Goal: Task Accomplishment & Management: Use online tool/utility

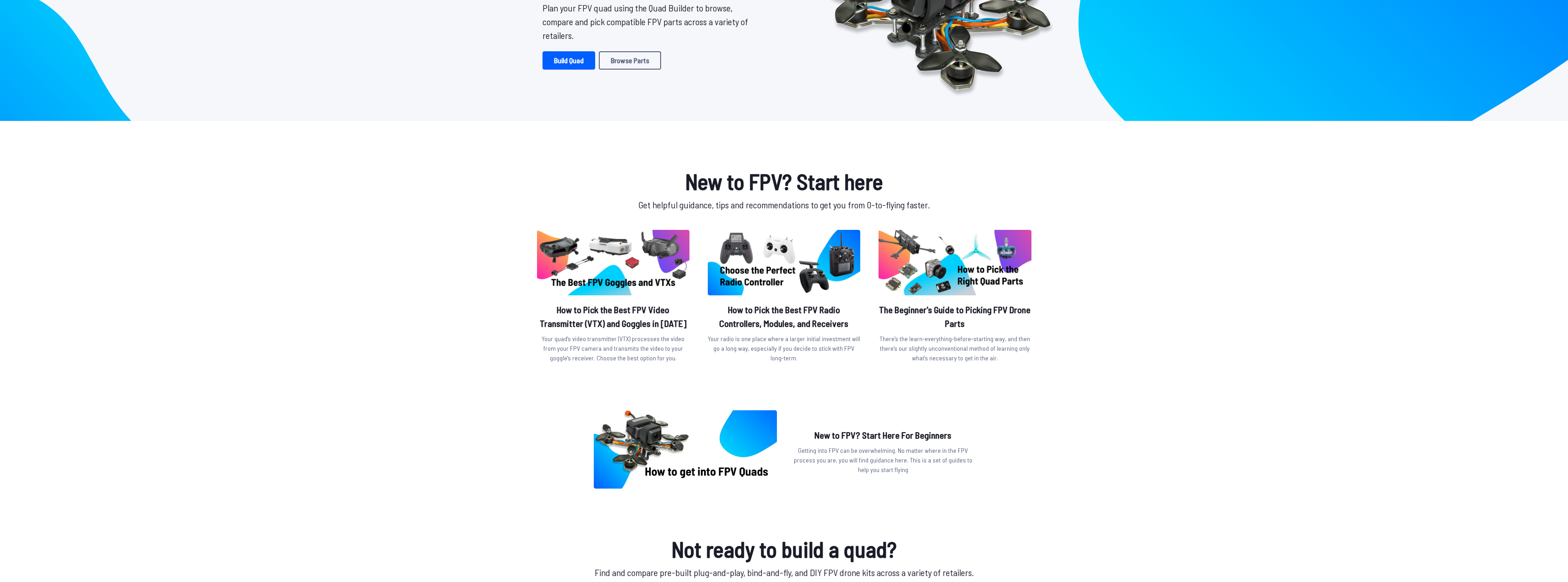
scroll to position [275, 0]
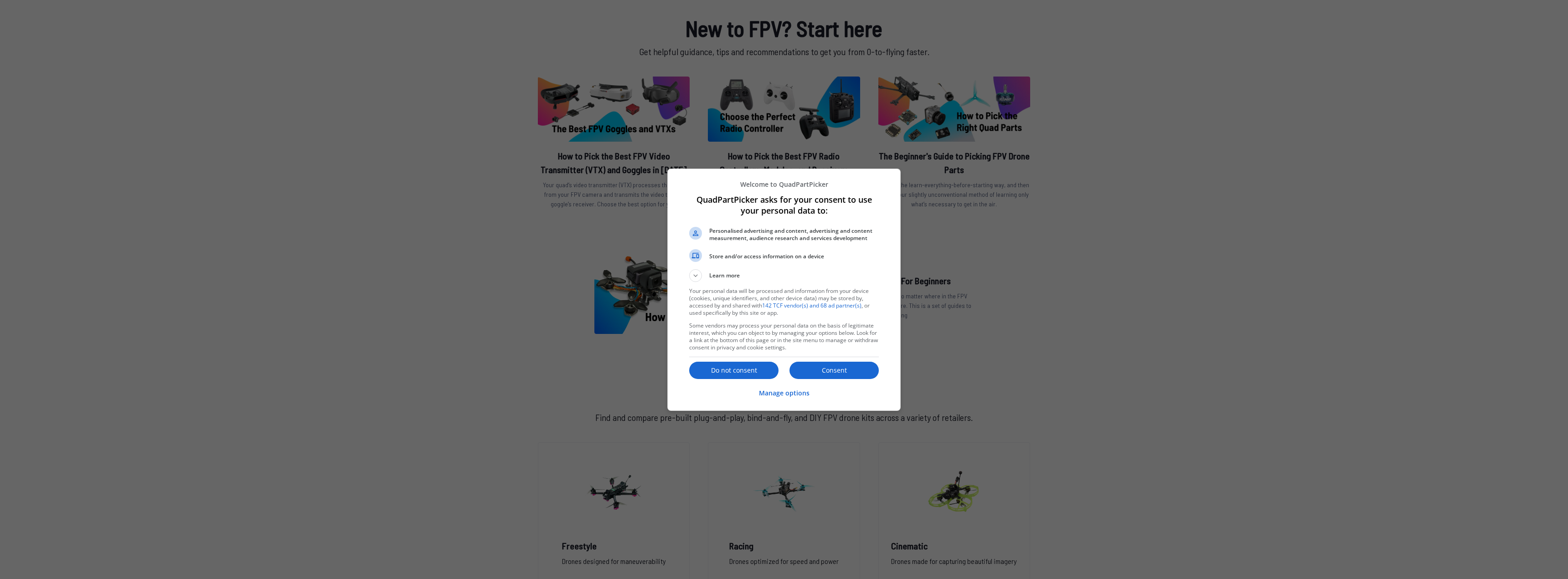
click at [760, 368] on p "Do not consent" at bounding box center [734, 370] width 89 height 9
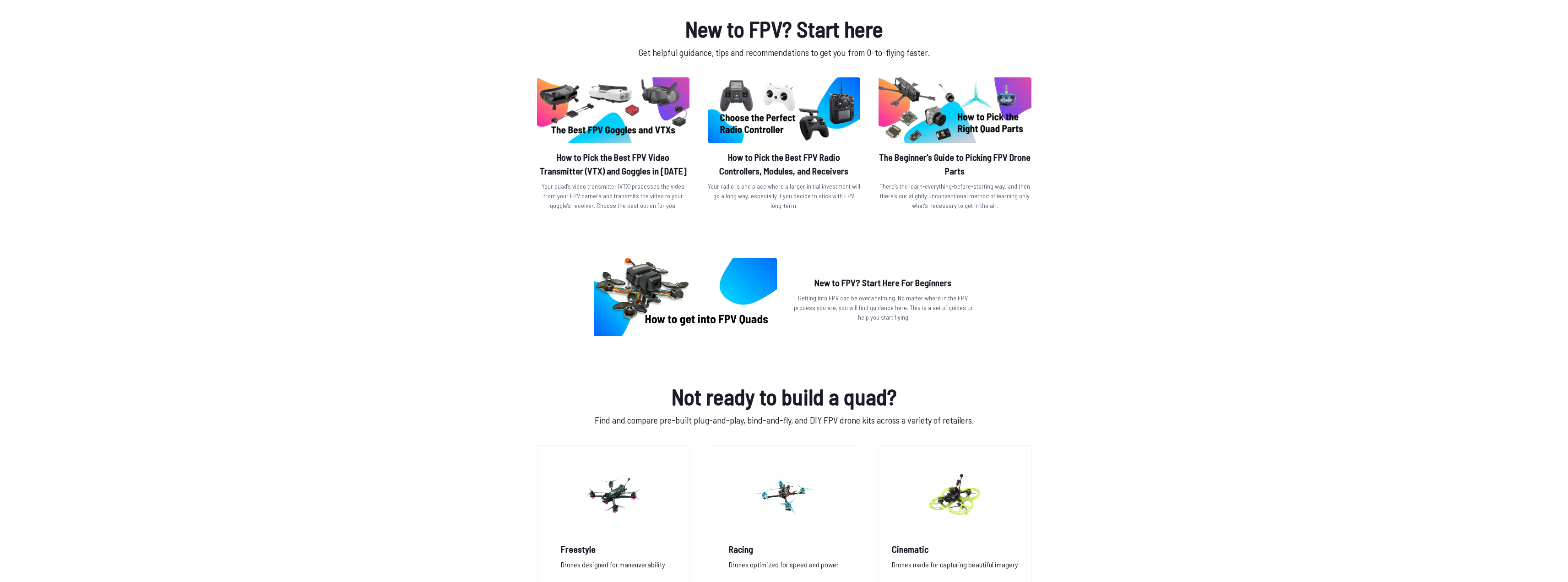
scroll to position [0, 0]
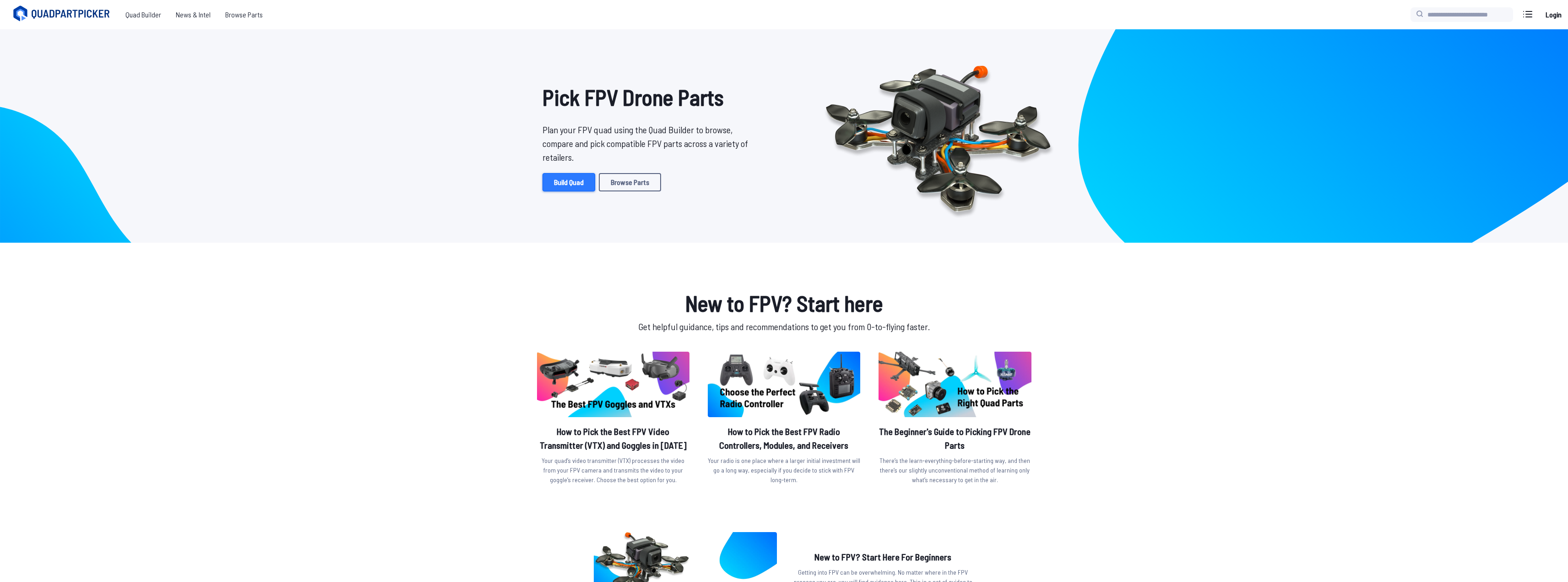
click at [579, 178] on link "Build Quad" at bounding box center [569, 182] width 53 height 18
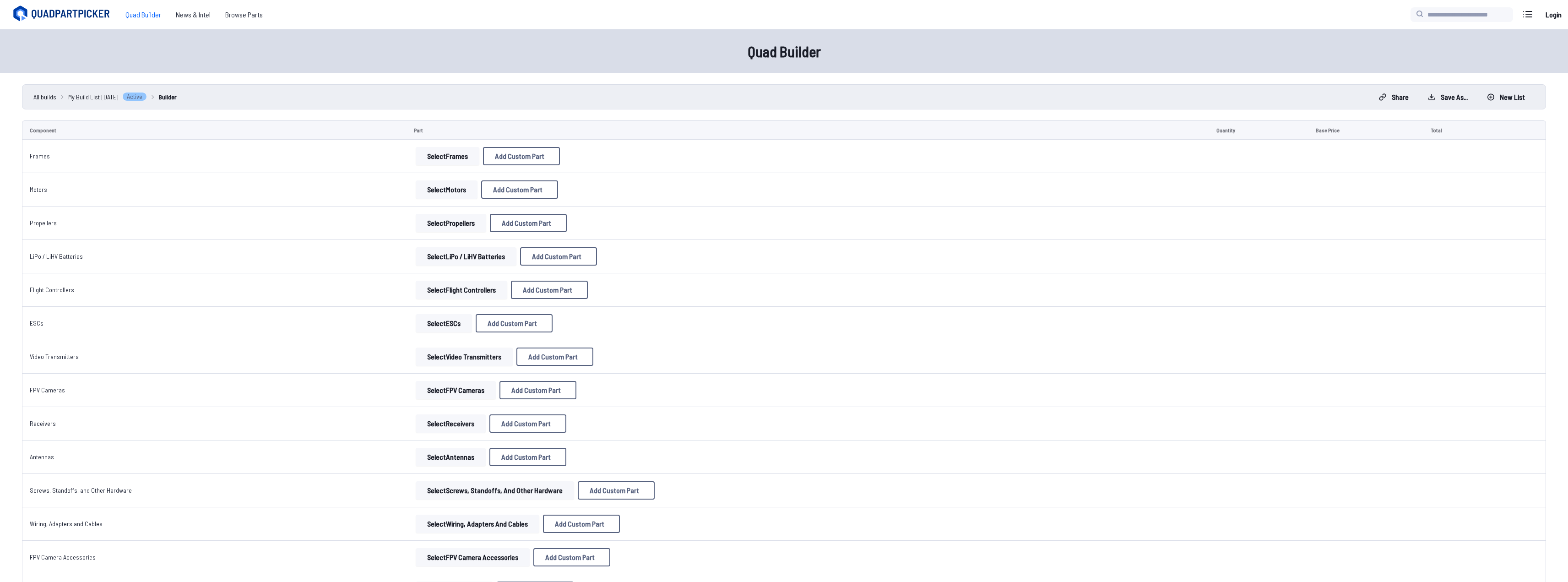
click at [455, 158] on button "Select Frames" at bounding box center [447, 156] width 64 height 18
click at [435, 157] on button "Select Frames" at bounding box center [447, 156] width 64 height 18
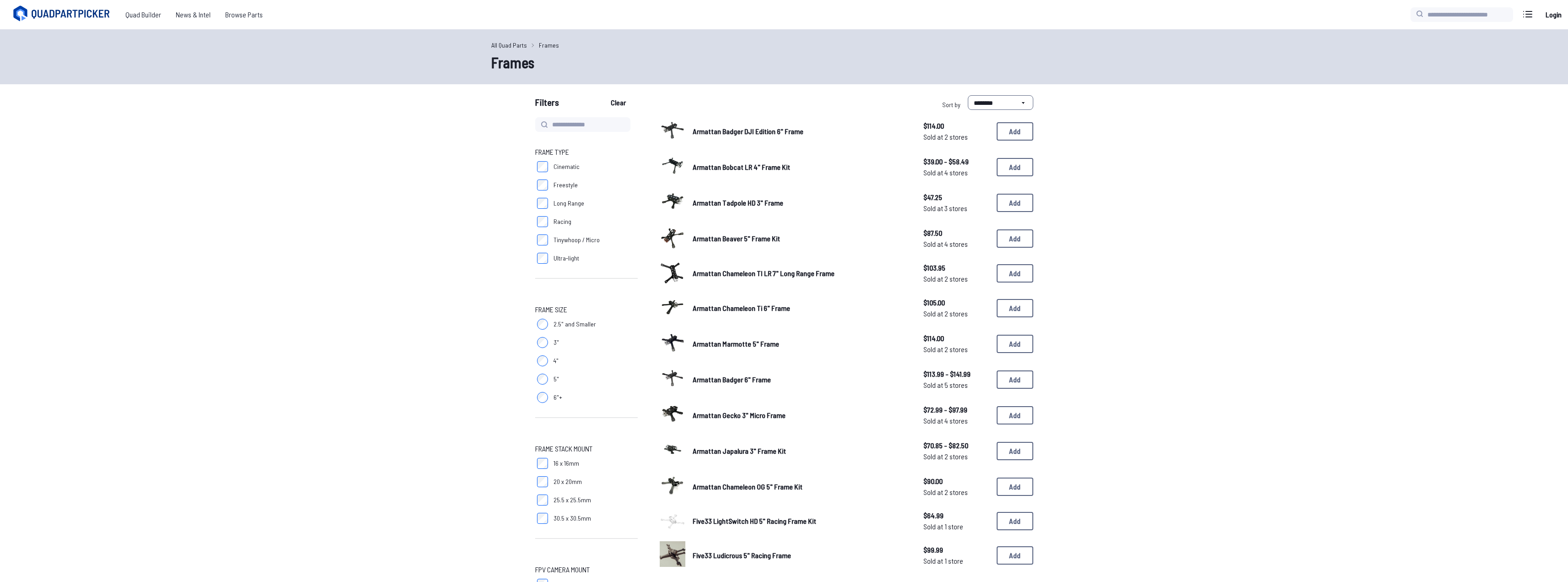
click at [549, 397] on label "6"+" at bounding box center [586, 398] width 102 height 18
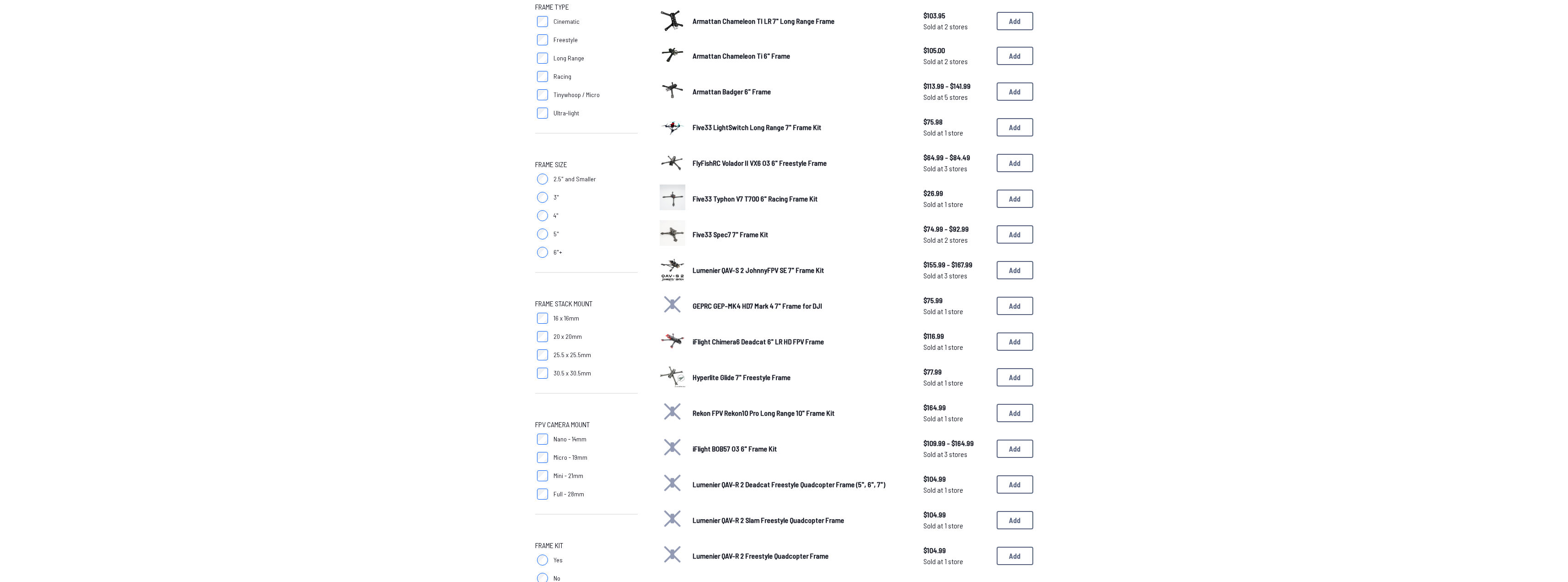
scroll to position [420, 0]
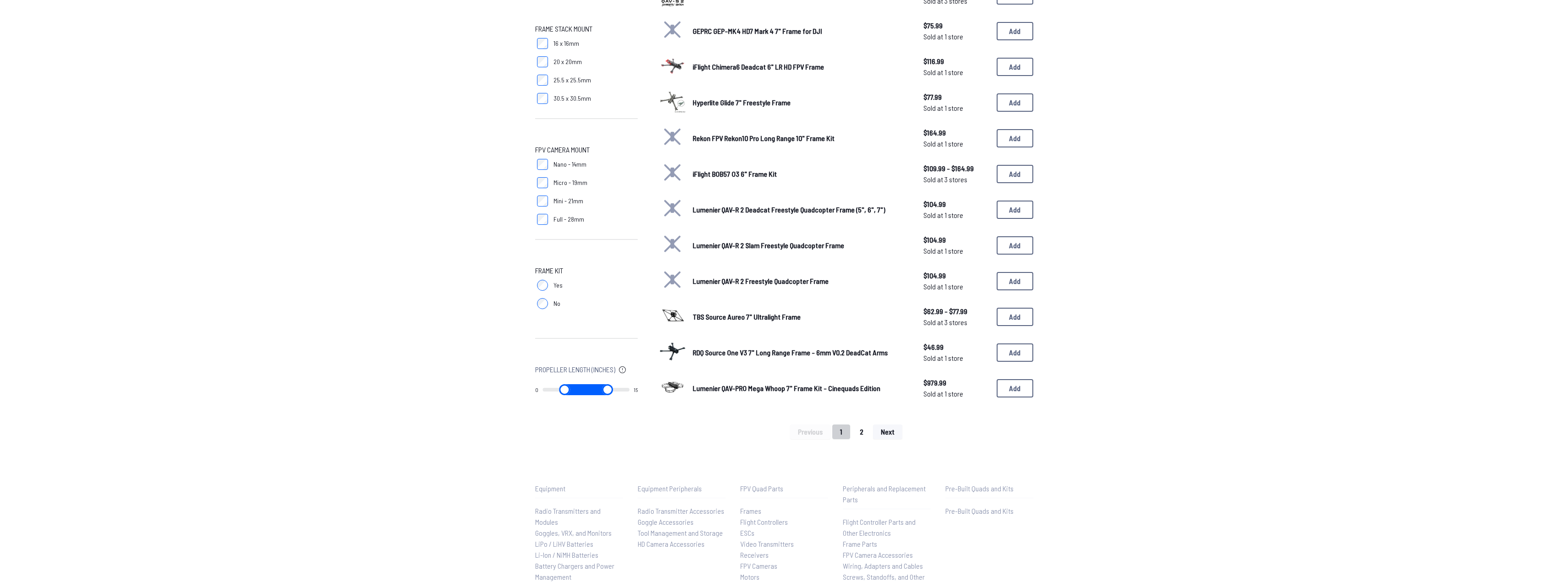
click at [865, 435] on button "2" at bounding box center [861, 432] width 19 height 15
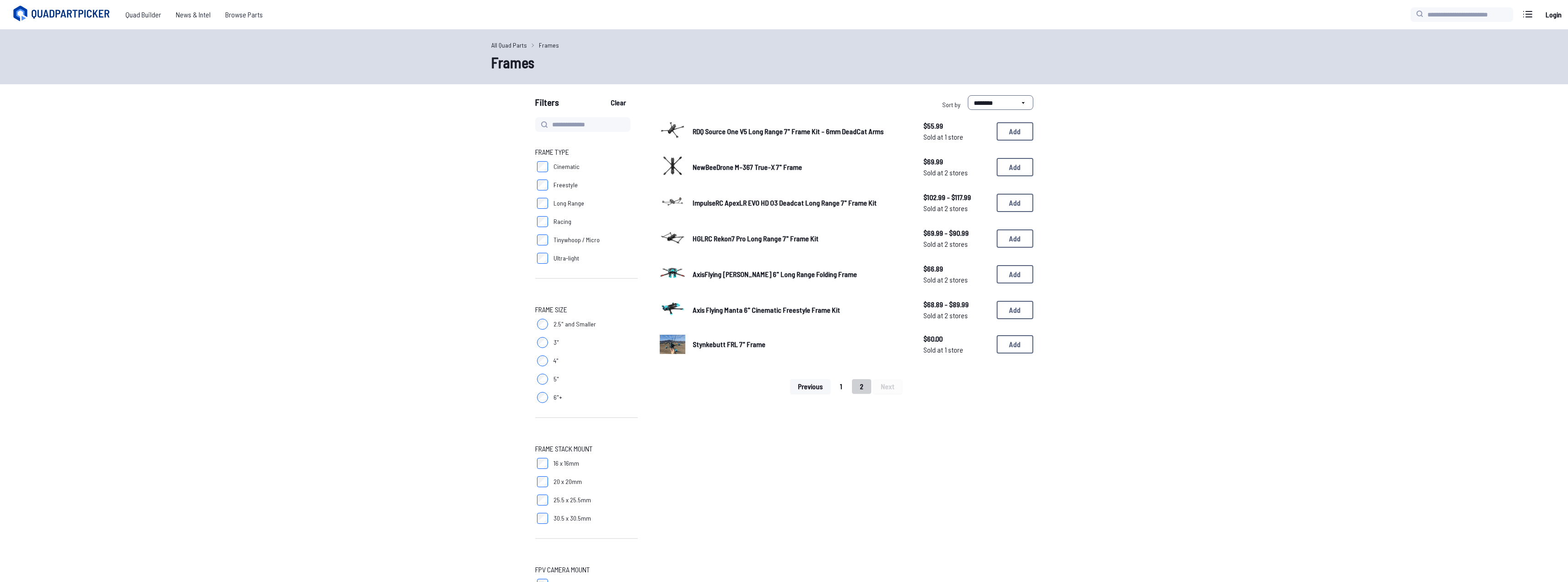
click at [836, 387] on button "1" at bounding box center [841, 387] width 18 height 15
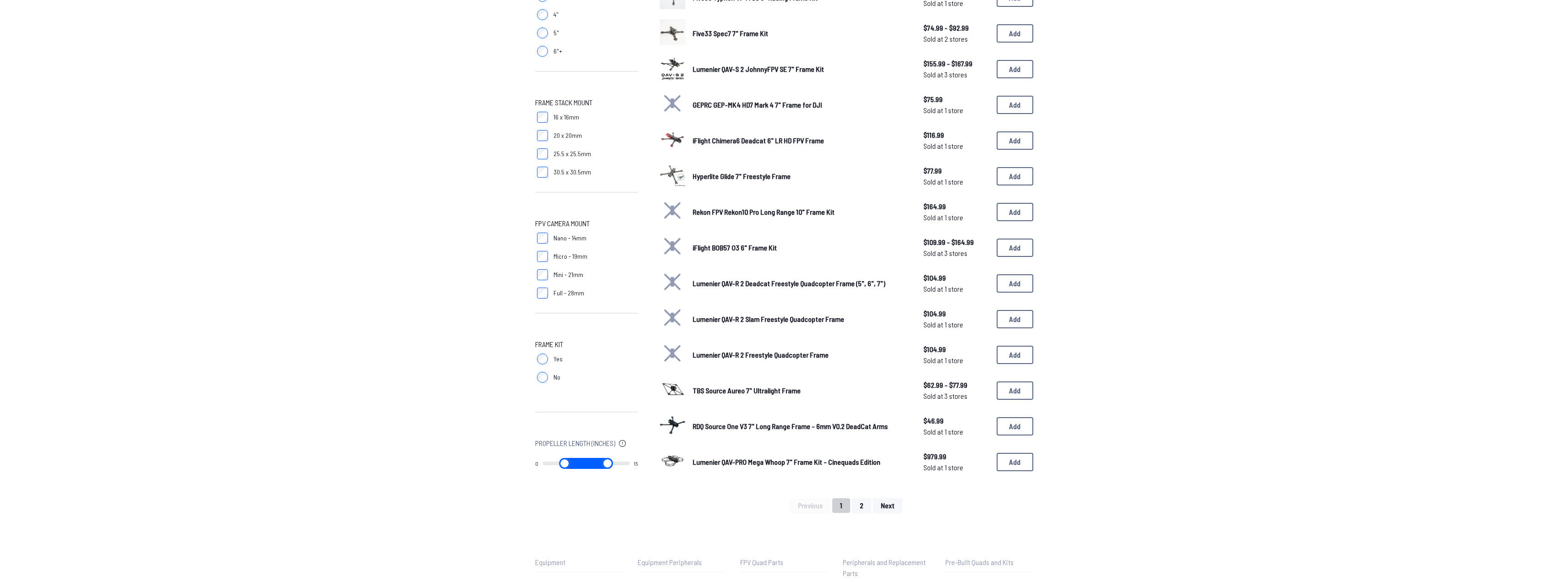
scroll to position [504, 0]
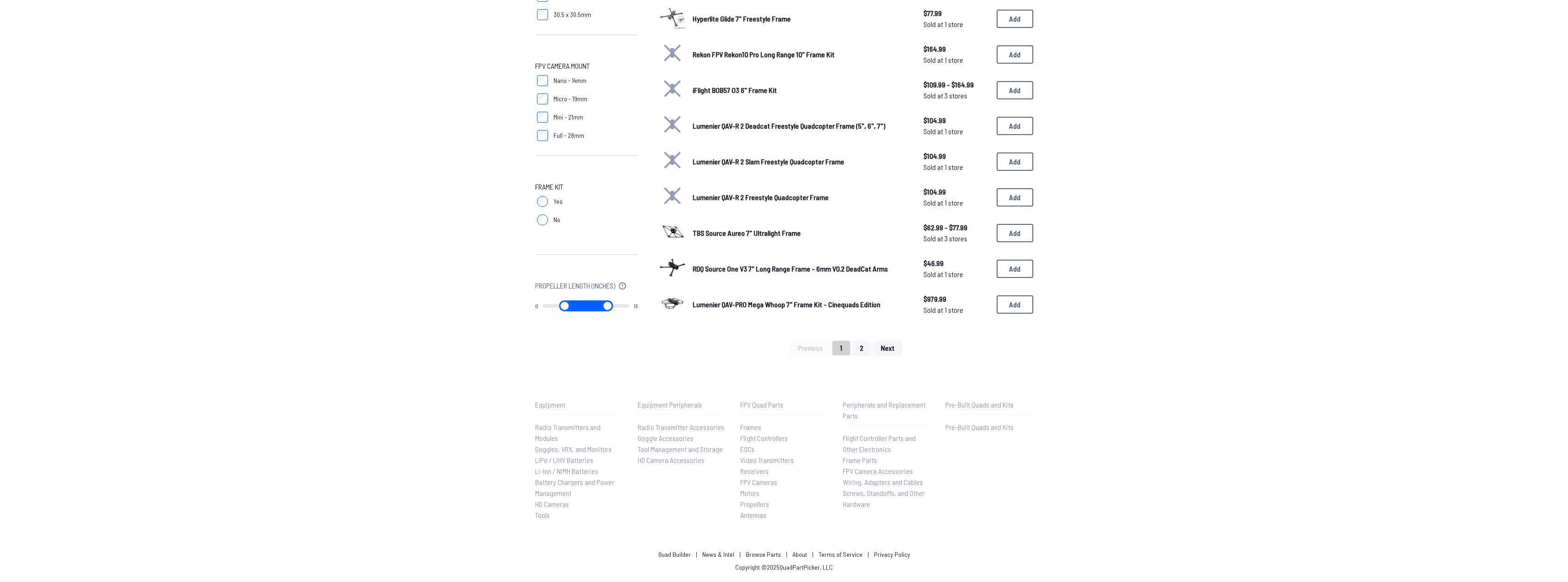
click at [760, 300] on span "Lumenier QAV-PRO Mega Whoop 7" Frame Kit - Cinequads Edition" at bounding box center [787, 305] width 188 height 9
click at [763, 306] on span "Lumenier QAV-PRO Mega Whoop 7" Frame Kit - Cinequads Edition" at bounding box center [787, 305] width 188 height 9
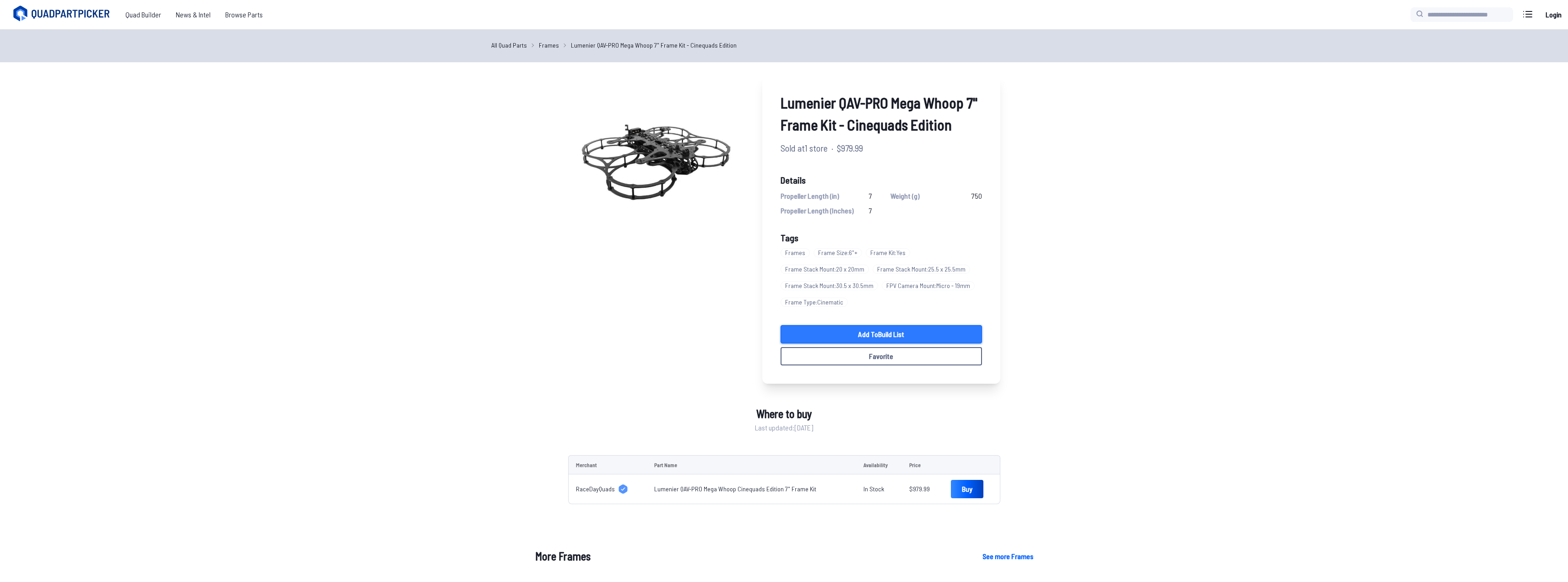
click at [900, 334] on link "Add to Build List" at bounding box center [881, 335] width 201 height 18
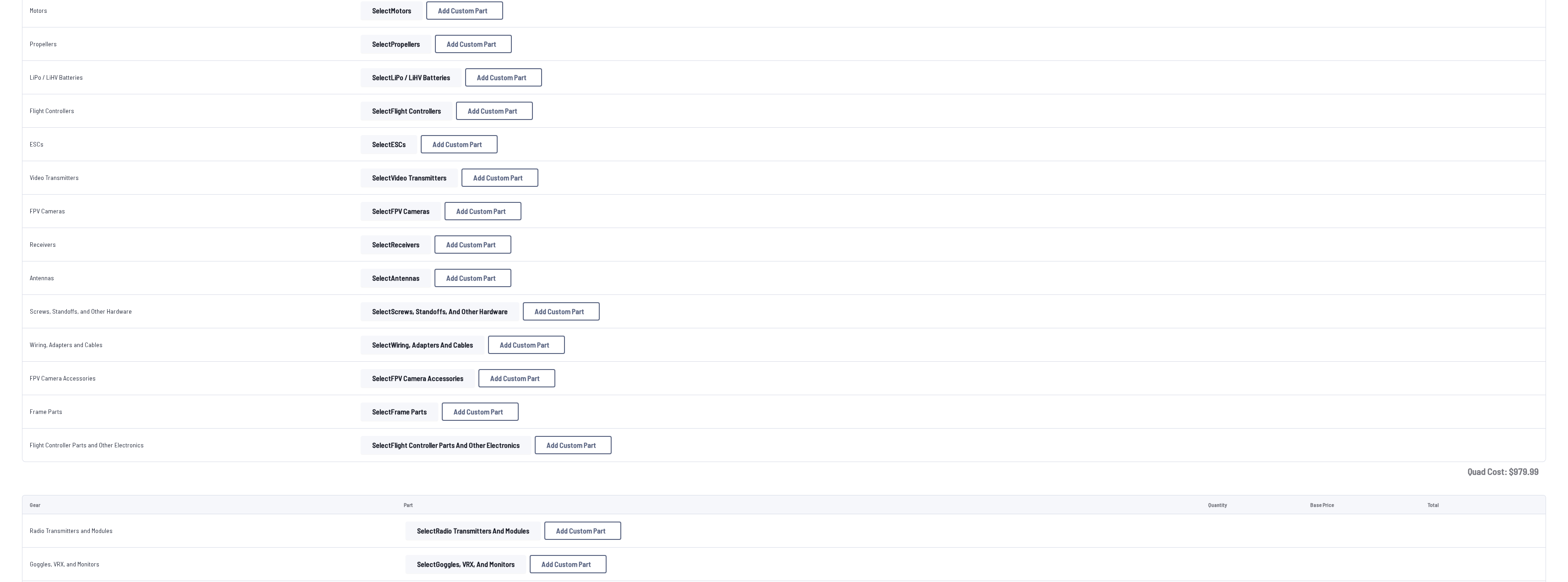
scroll to position [200, 0]
